Goal: Navigation & Orientation: Find specific page/section

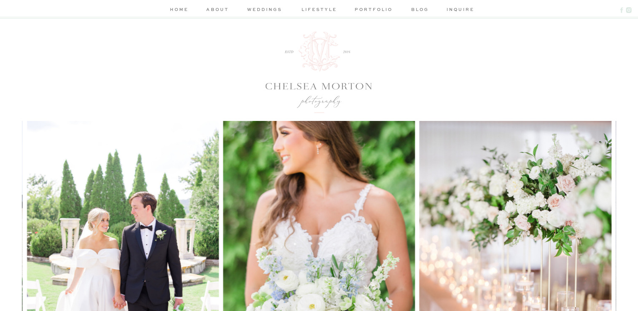
click at [214, 10] on nav "about" at bounding box center [217, 10] width 25 height 9
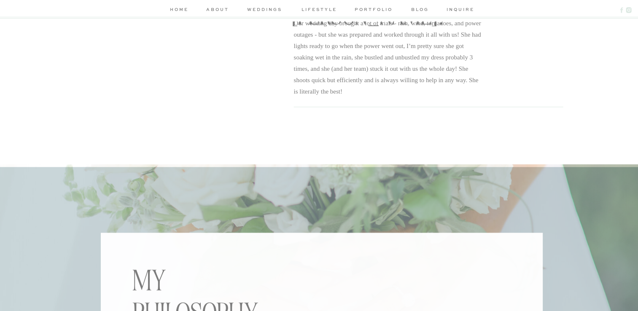
scroll to position [1134, 0]
